Goal: Find specific page/section: Find specific page/section

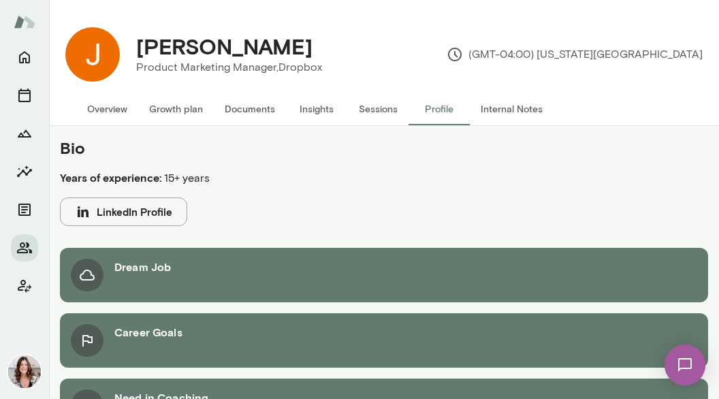
click at [177, 274] on div "Dream Job" at bounding box center [384, 275] width 648 height 54
click at [377, 106] on button "Sessions" at bounding box center [377, 109] width 61 height 33
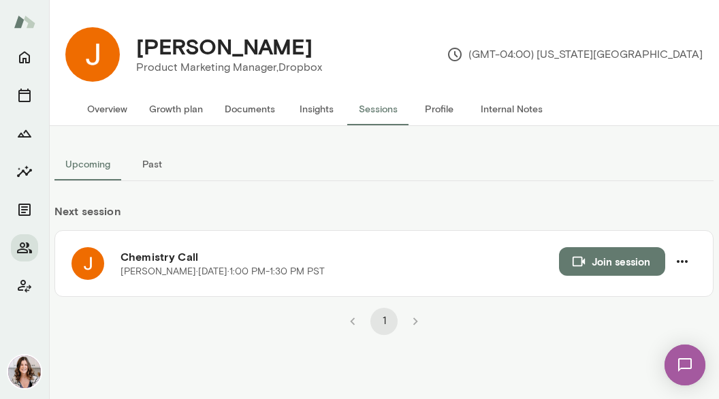
click at [107, 108] on button "Overview" at bounding box center [107, 109] width 62 height 33
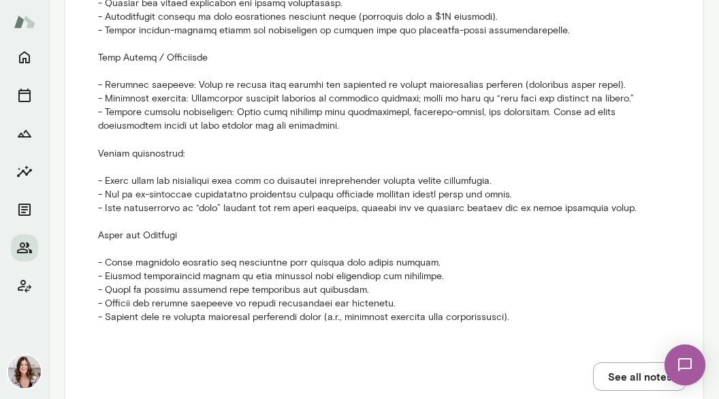
scroll to position [1530, 0]
